Goal: Information Seeking & Learning: Learn about a topic

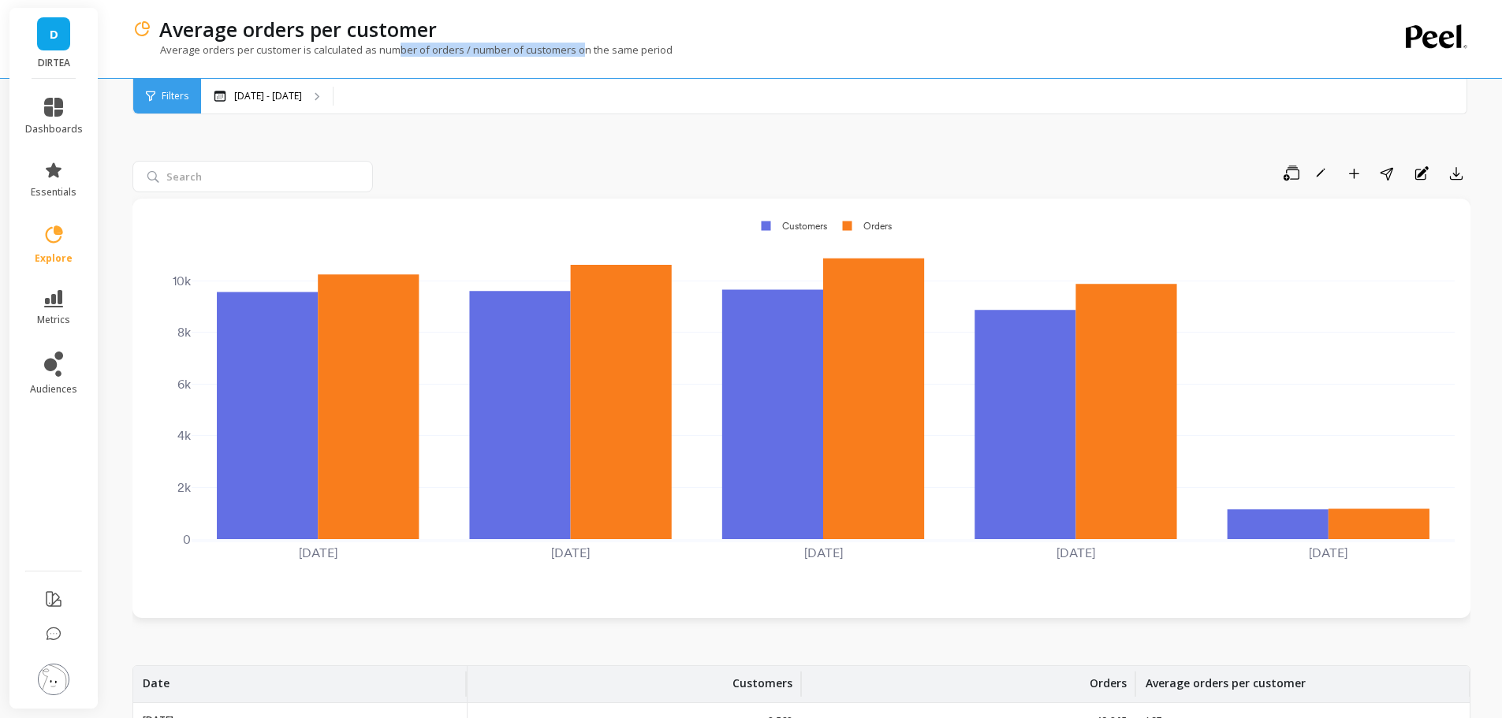
drag, startPoint x: 397, startPoint y: 52, endPoint x: 584, endPoint y: 54, distance: 186.8
click at [583, 54] on p "Average orders per customer is calculated as number of orders / number of custo…" at bounding box center [402, 50] width 540 height 14
click at [633, 55] on p "Average orders per customer is calculated as number of orders / number of custo…" at bounding box center [402, 50] width 540 height 14
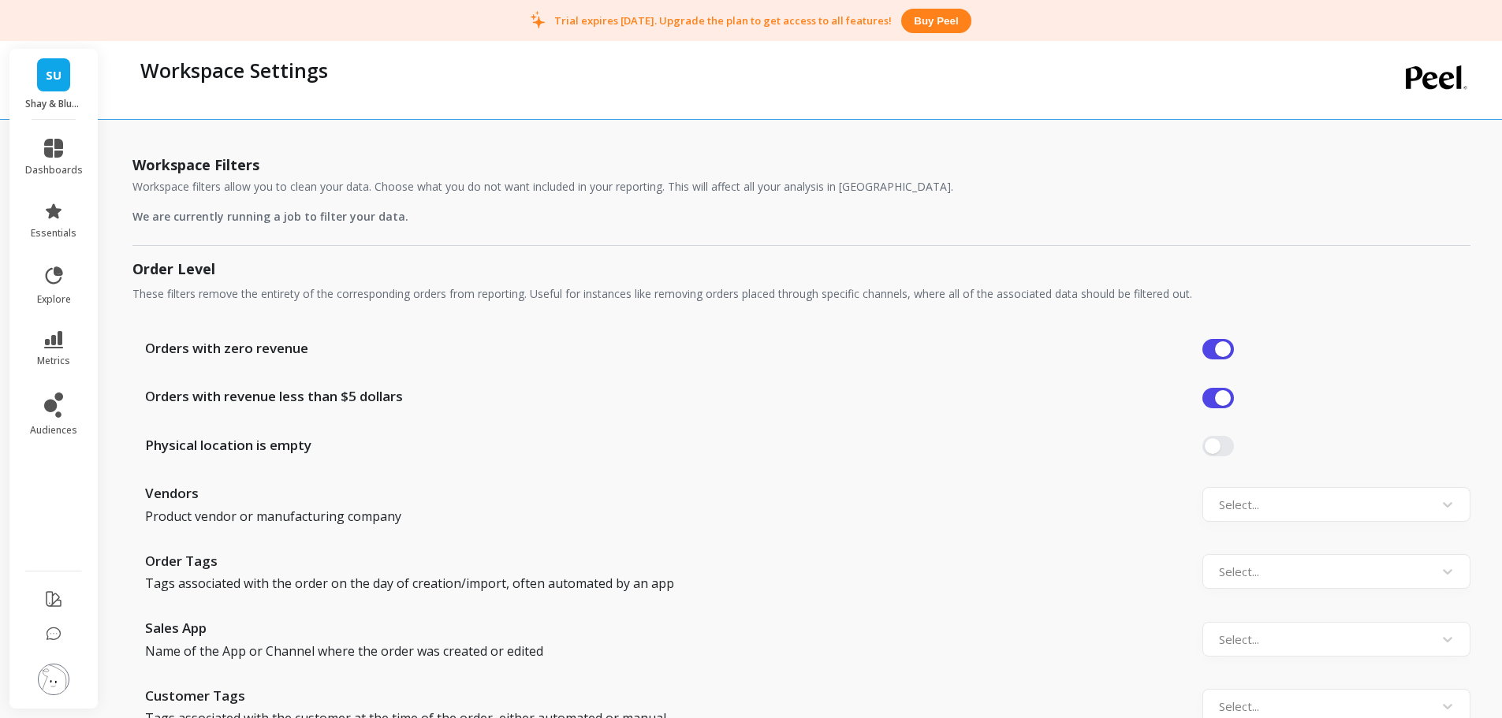
scroll to position [1025, 0]
click at [57, 91] on div "[PERSON_NAME] & Blue USA" at bounding box center [53, 84] width 88 height 71
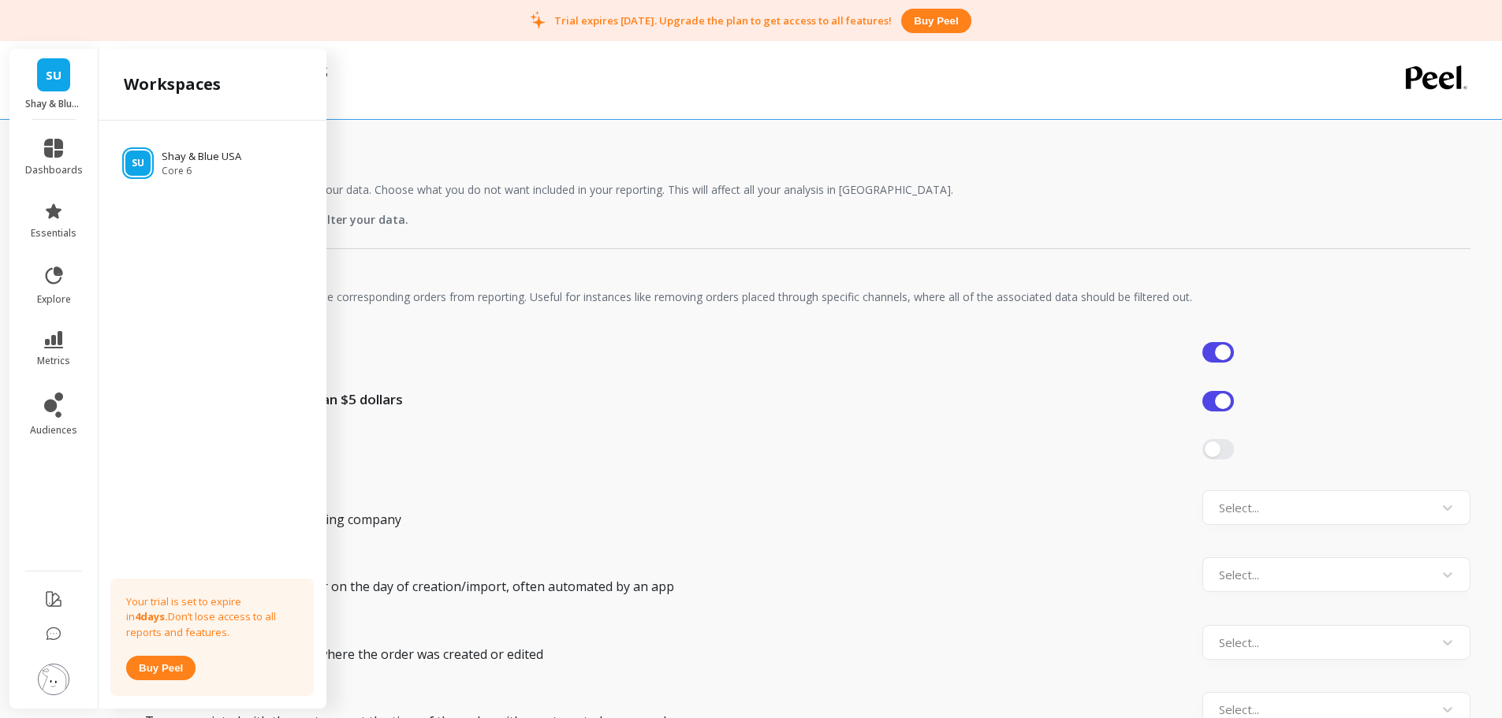
click at [40, 76] on link "SU" at bounding box center [53, 74] width 33 height 33
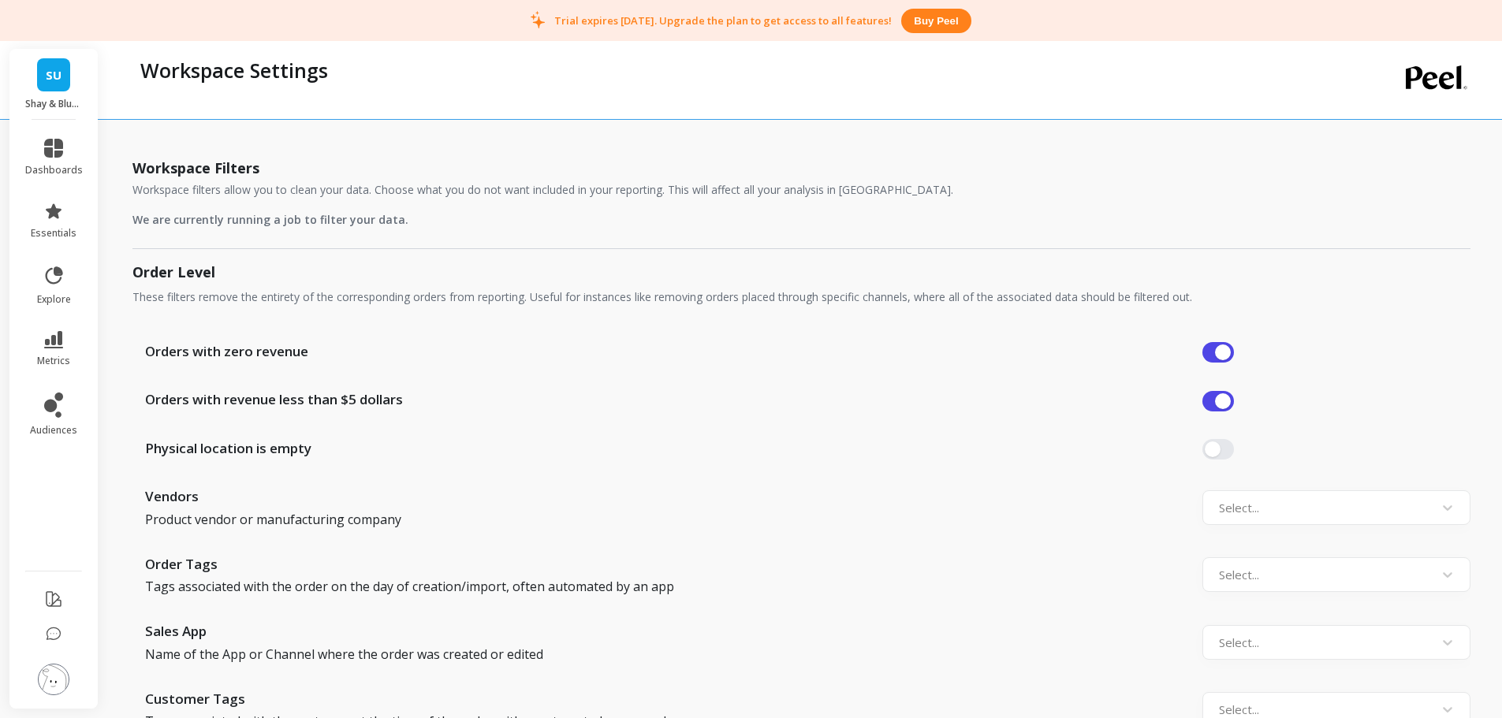
click at [43, 89] on link "SU" at bounding box center [53, 74] width 33 height 33
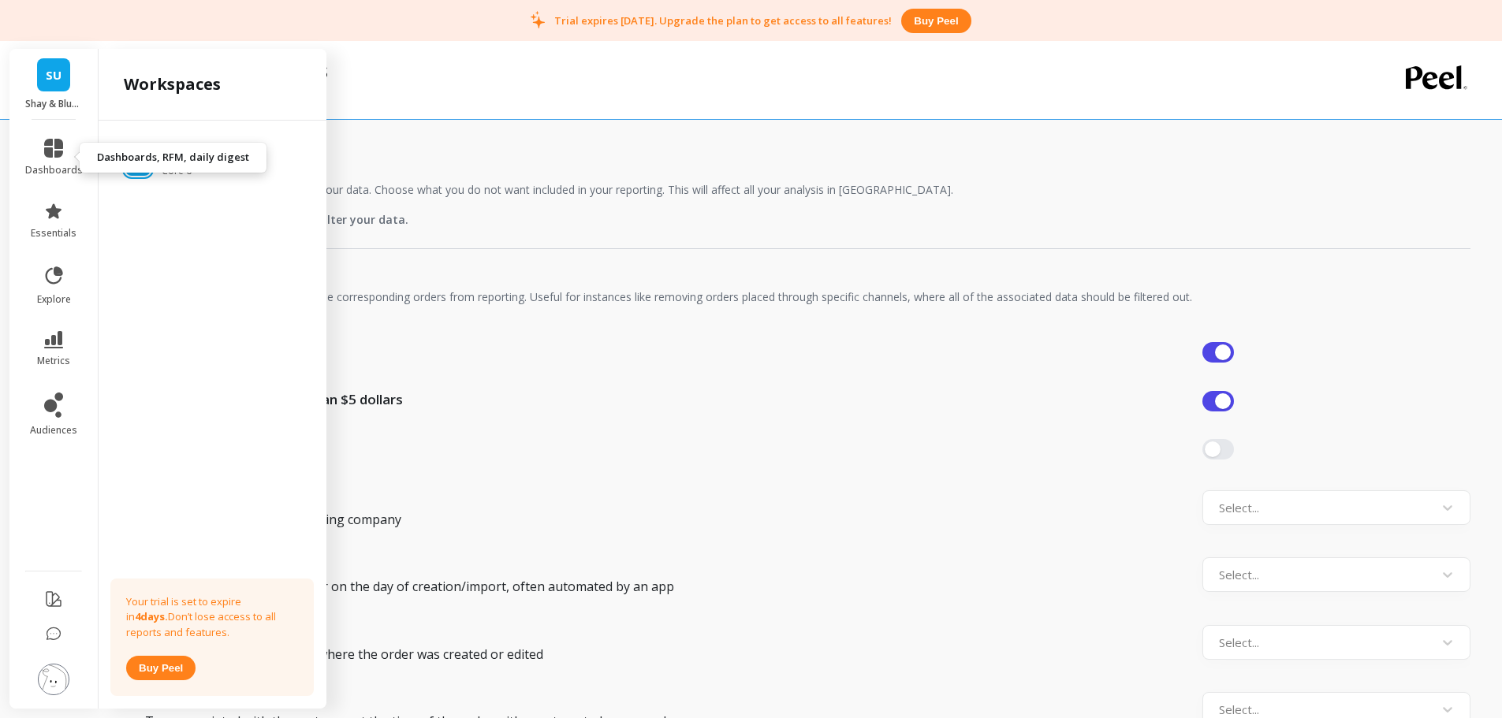
click at [49, 160] on link "dashboards" at bounding box center [54, 158] width 58 height 38
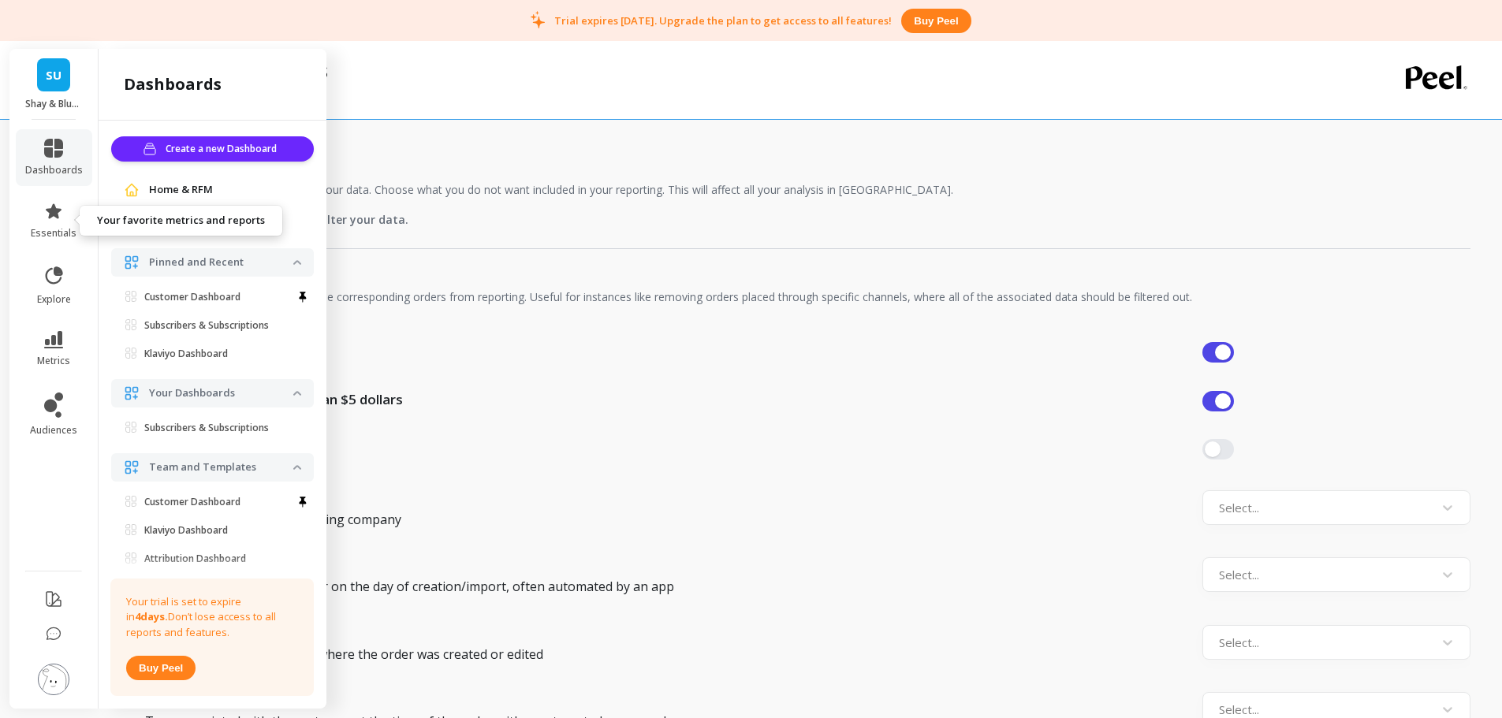
click at [61, 221] on link "essentials" at bounding box center [54, 221] width 58 height 38
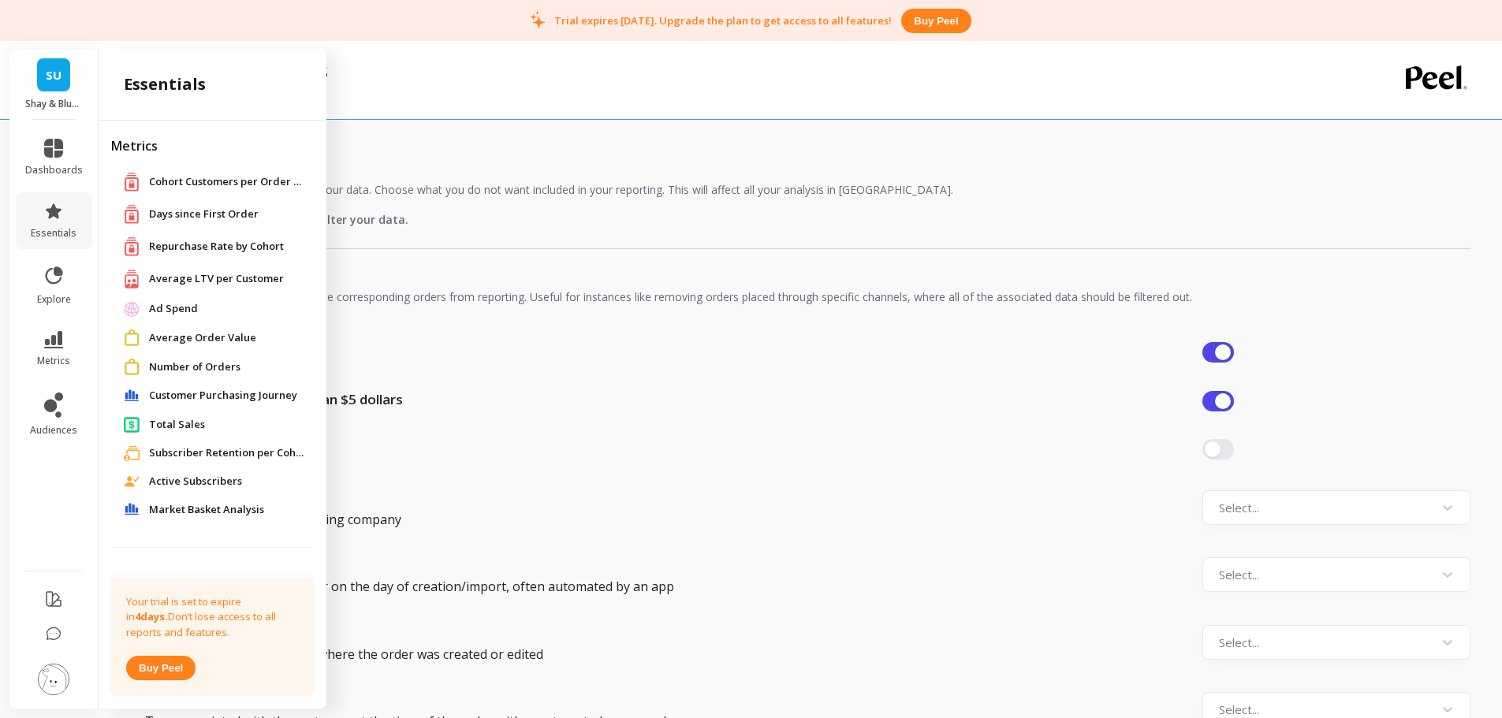
click at [214, 277] on span "Average LTV per Customer" at bounding box center [216, 279] width 135 height 16
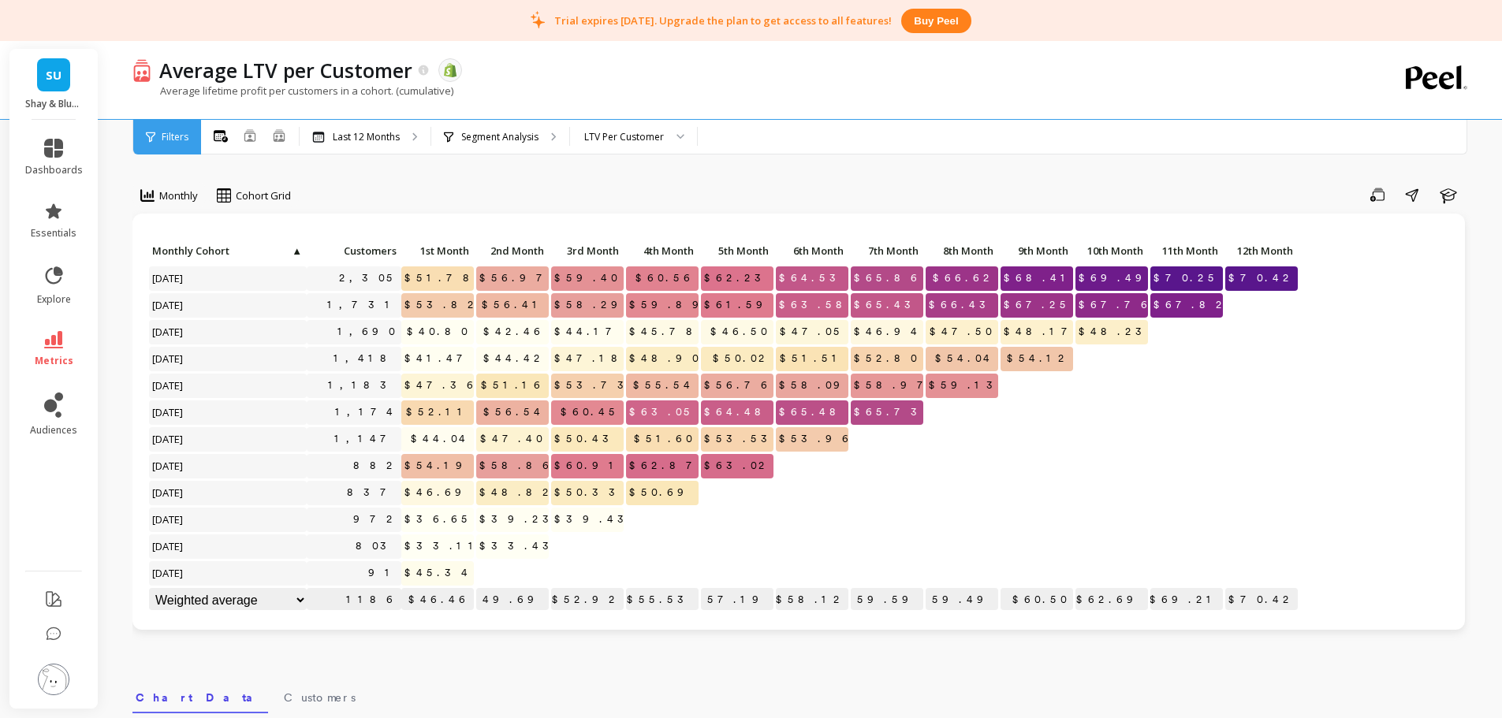
click at [374, 147] on div "Last 12 Months" at bounding box center [365, 137] width 131 height 35
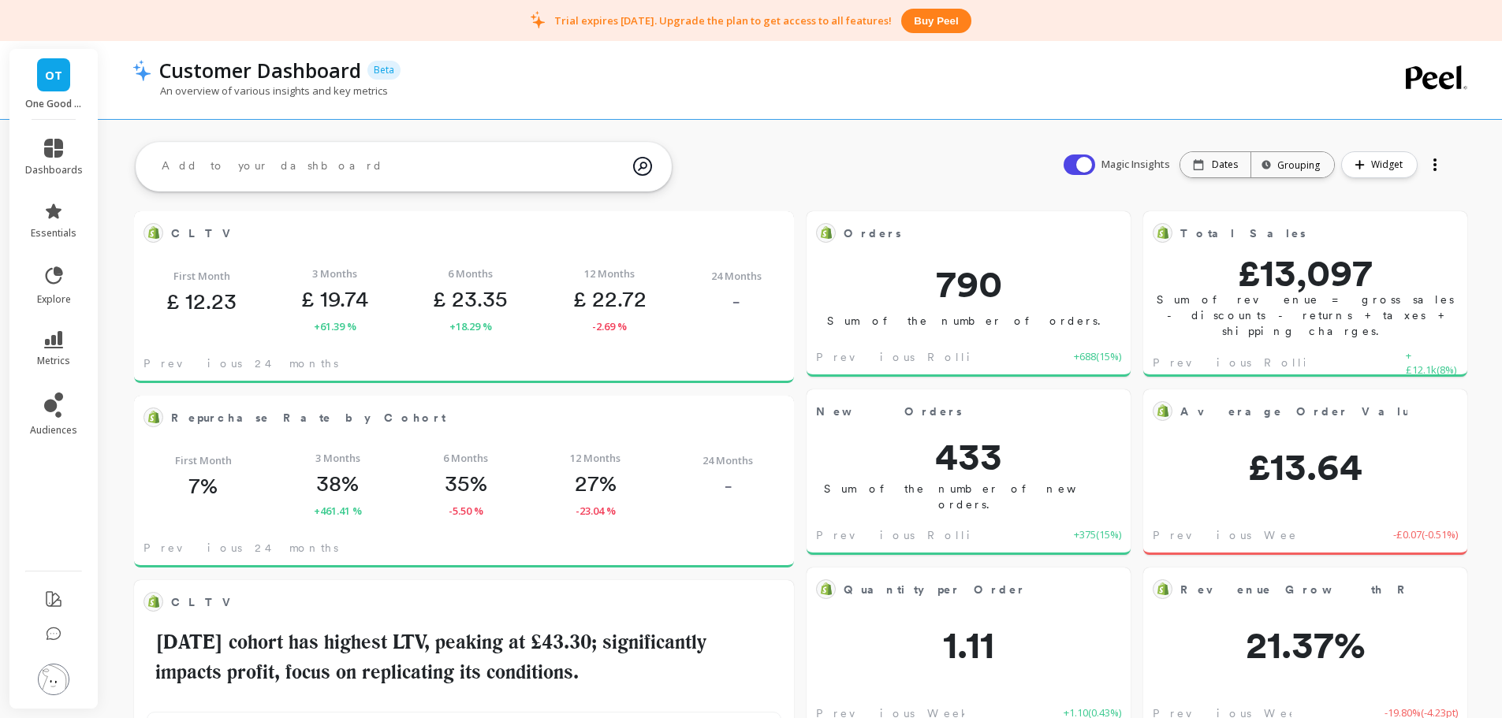
scroll to position [422, 603]
